Goal: Navigation & Orientation: Find specific page/section

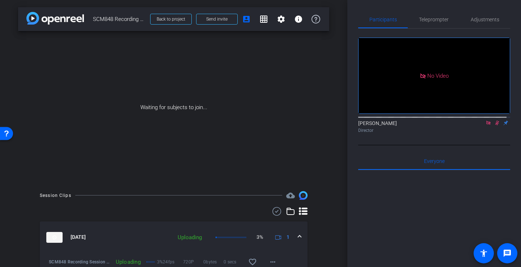
scroll to position [37, 0]
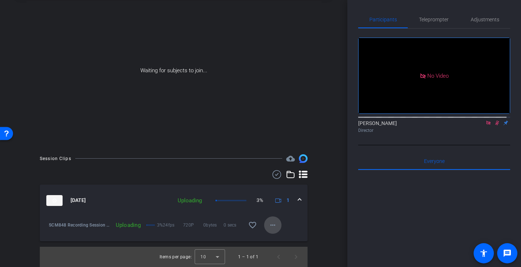
click at [269, 225] on mat-icon "more_horiz" at bounding box center [272, 225] width 9 height 9
click at [322, 227] on div at bounding box center [260, 133] width 521 height 267
click at [296, 196] on mat-expansion-panel-header "Aug 12, 2025 Uploading 3% 1" at bounding box center [173, 201] width 267 height 32
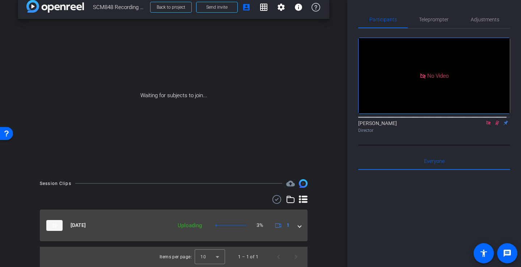
scroll to position [12, 0]
click at [275, 223] on icon at bounding box center [278, 225] width 6 height 6
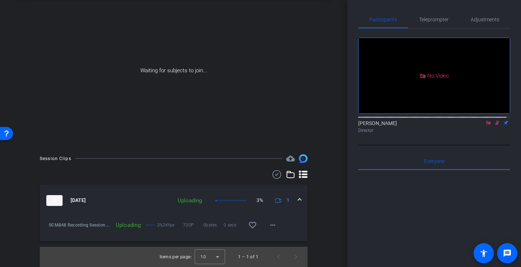
scroll to position [0, 0]
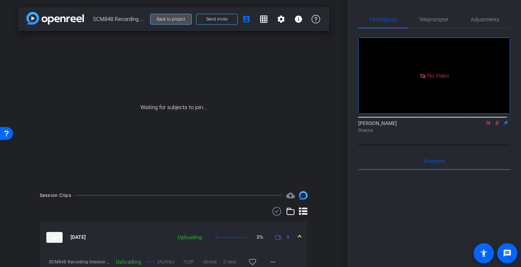
click at [167, 19] on span "Back to project" at bounding box center [171, 19] width 29 height 5
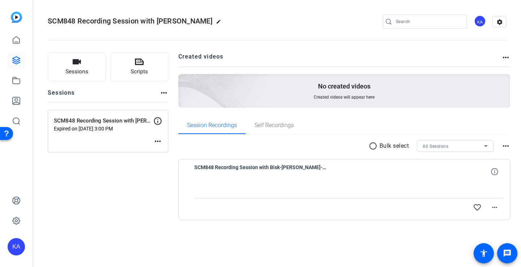
click at [102, 121] on p "SCM848 Recording Session with Bisk" at bounding box center [103, 121] width 99 height 8
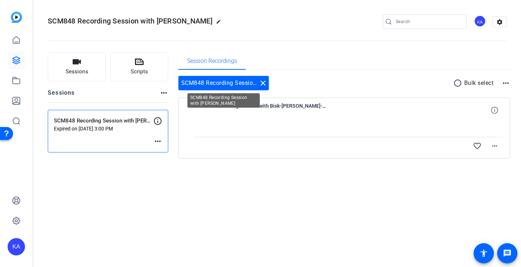
click at [205, 83] on div "SCM848 Recording Session with Bisk close" at bounding box center [223, 83] width 90 height 14
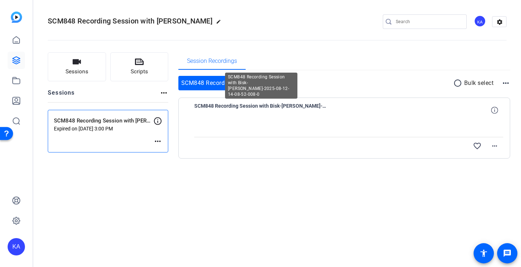
click at [241, 105] on span "SCM848 Recording Session with Bisk-Joe Sandor-2025-08-12-14-08-52-008-0" at bounding box center [261, 110] width 134 height 17
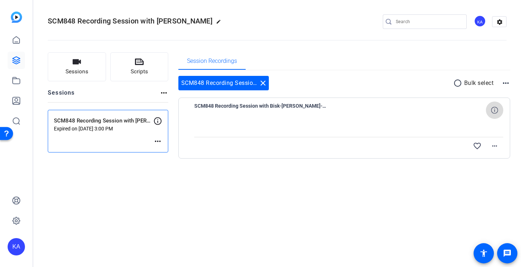
click at [495, 110] on icon at bounding box center [494, 110] width 7 height 7
click at [497, 146] on mat-icon "more_horiz" at bounding box center [494, 146] width 9 height 9
click at [440, 186] on div at bounding box center [260, 133] width 521 height 267
click at [205, 83] on div "SCM848 Recording Session with Bisk close" at bounding box center [223, 83] width 90 height 14
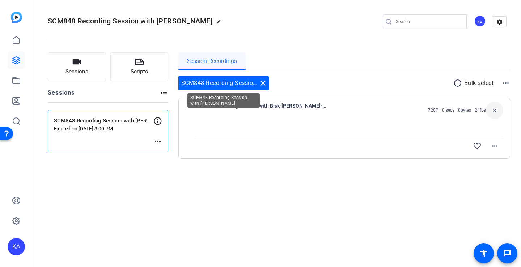
click at [197, 66] on span "Session Recordings" at bounding box center [212, 60] width 50 height 17
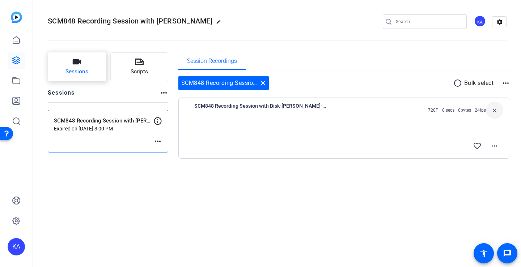
click at [88, 79] on button "Sessions" at bounding box center [77, 66] width 58 height 29
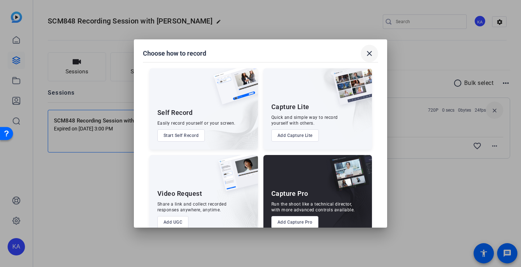
click at [368, 53] on mat-icon "close" at bounding box center [369, 53] width 9 height 9
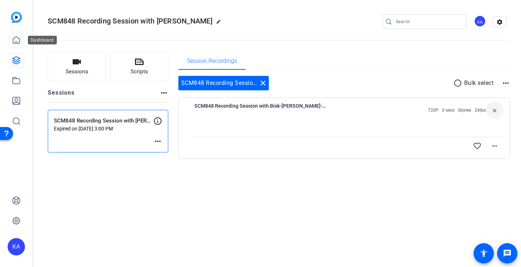
click at [20, 38] on icon at bounding box center [16, 40] width 9 height 9
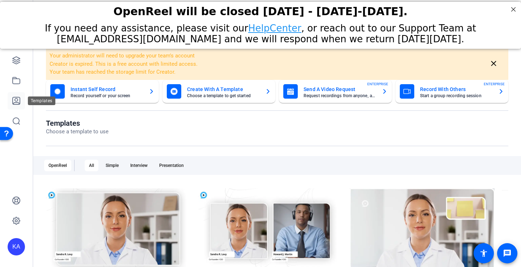
click at [18, 98] on icon at bounding box center [16, 101] width 9 height 9
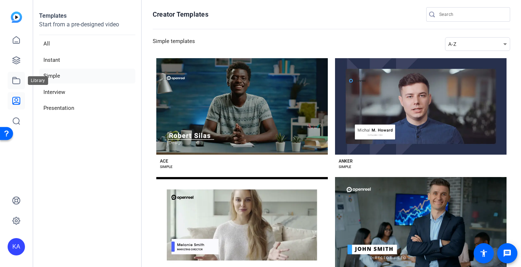
click at [15, 77] on icon at bounding box center [16, 80] width 7 height 7
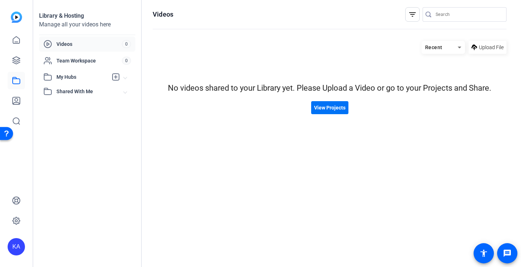
click at [328, 106] on span "View Projects" at bounding box center [329, 108] width 31 height 8
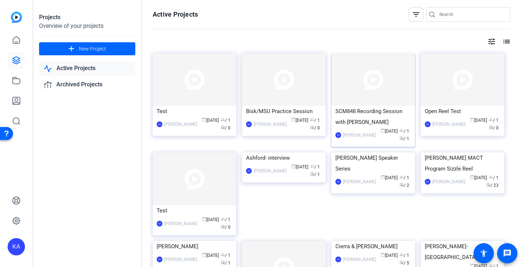
click at [363, 94] on img at bounding box center [373, 79] width 84 height 53
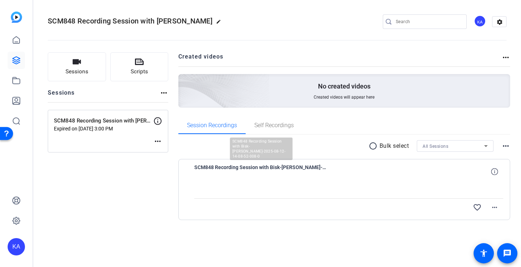
click at [298, 167] on span "SCM848 Recording Session with Bisk-Joe Sandor-2025-08-12-14-08-52-008-0" at bounding box center [261, 171] width 134 height 17
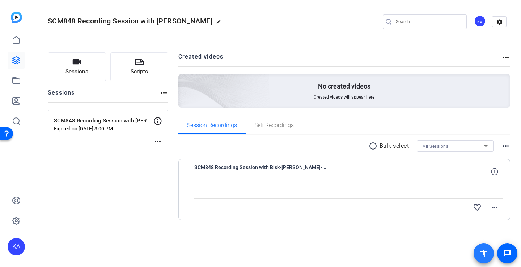
click at [484, 254] on mat-icon "accessibility" at bounding box center [483, 253] width 9 height 9
click at [486, 250] on mat-icon "accessibility" at bounding box center [483, 253] width 9 height 9
click at [510, 254] on mat-icon "message" at bounding box center [506, 253] width 9 height 9
click at [492, 171] on icon at bounding box center [494, 171] width 7 height 7
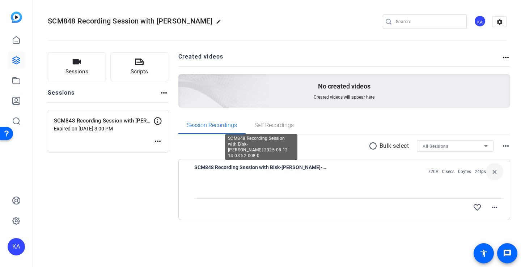
click at [218, 168] on span "SCM848 Recording Session with Bisk-Joe Sandor-2025-08-12-14-08-52-008-0" at bounding box center [261, 171] width 134 height 17
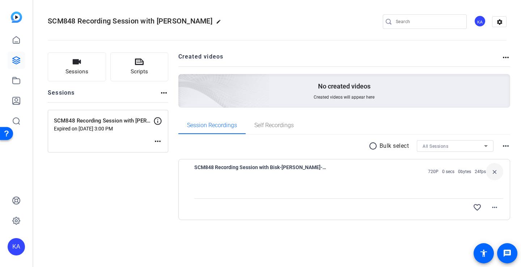
click at [95, 123] on p "SCM848 Recording Session with Bisk" at bounding box center [103, 121] width 99 height 8
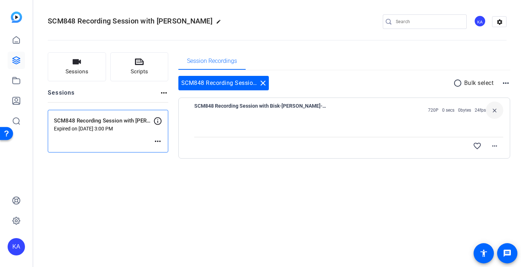
click at [506, 84] on mat-icon "more_horiz" at bounding box center [505, 83] width 9 height 9
click at [236, 87] on div at bounding box center [260, 133] width 521 height 267
click at [99, 72] on button "Sessions" at bounding box center [77, 66] width 58 height 29
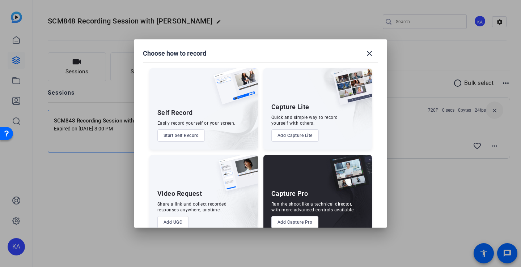
scroll to position [16, 0]
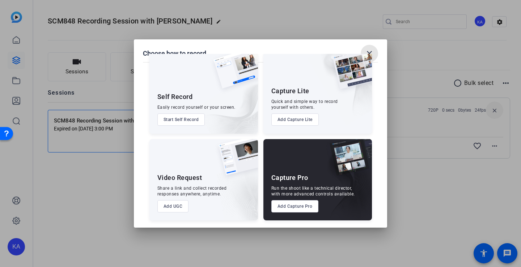
click at [367, 53] on mat-icon "close" at bounding box center [369, 53] width 9 height 9
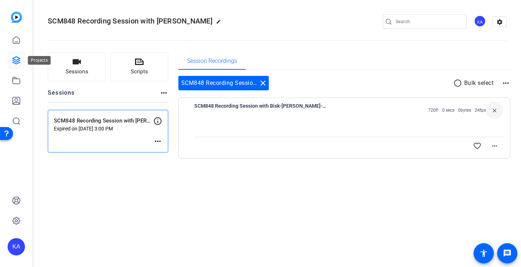
click at [20, 61] on icon at bounding box center [16, 60] width 7 height 7
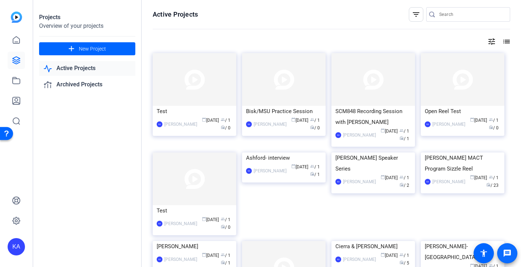
click at [507, 257] on mat-icon "message" at bounding box center [506, 253] width 9 height 9
click at [86, 138] on div "Projects Overview of your projects add New Project Active Projects Archived Pro…" at bounding box center [87, 133] width 108 height 267
